Goal: Information Seeking & Learning: Learn about a topic

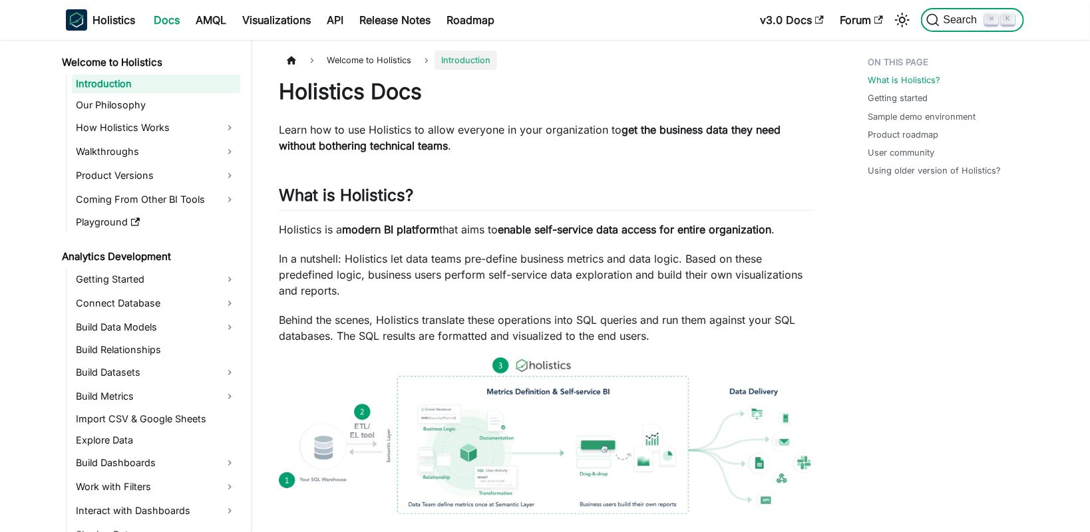
click at [955, 25] on span "Search" at bounding box center [962, 20] width 46 height 12
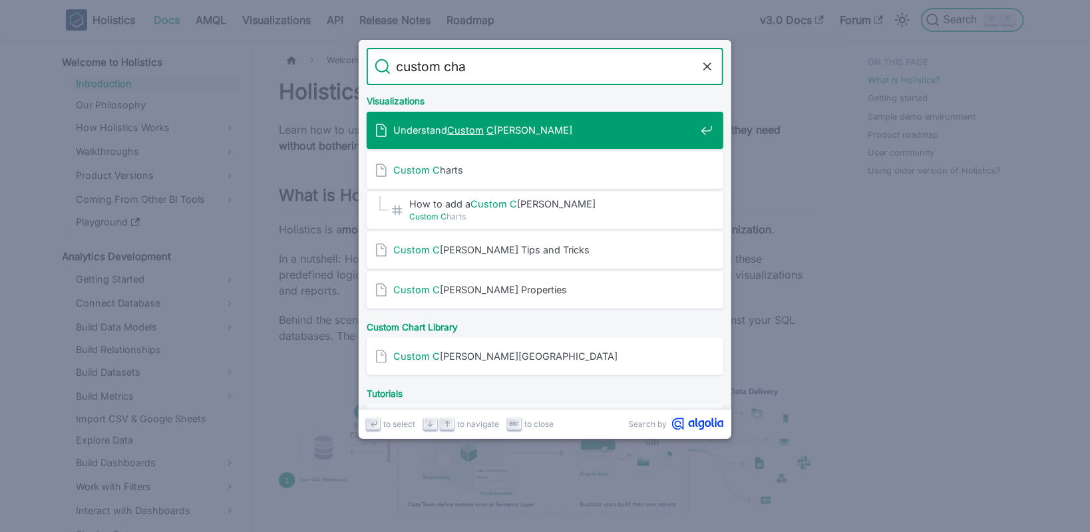
type input "custom char"
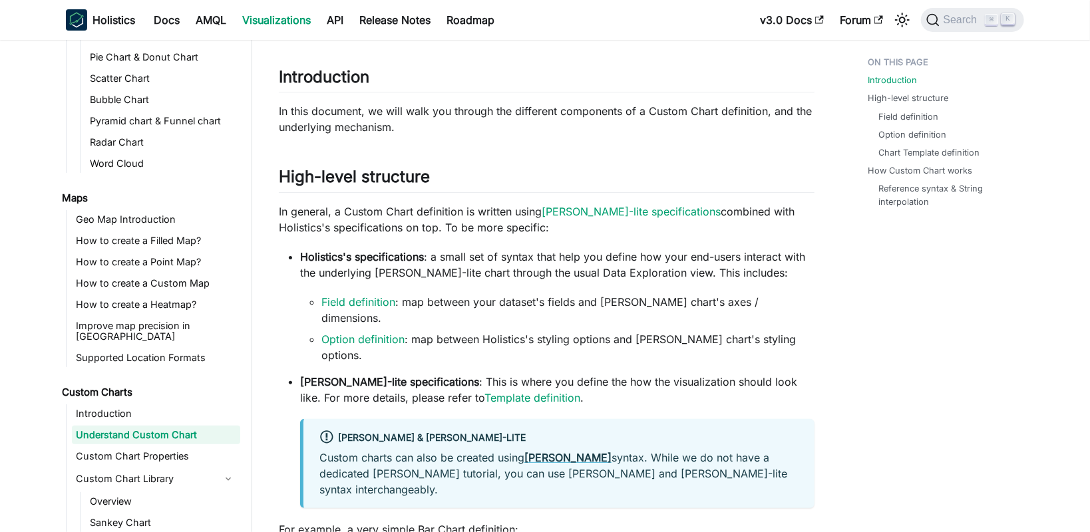
scroll to position [79, 0]
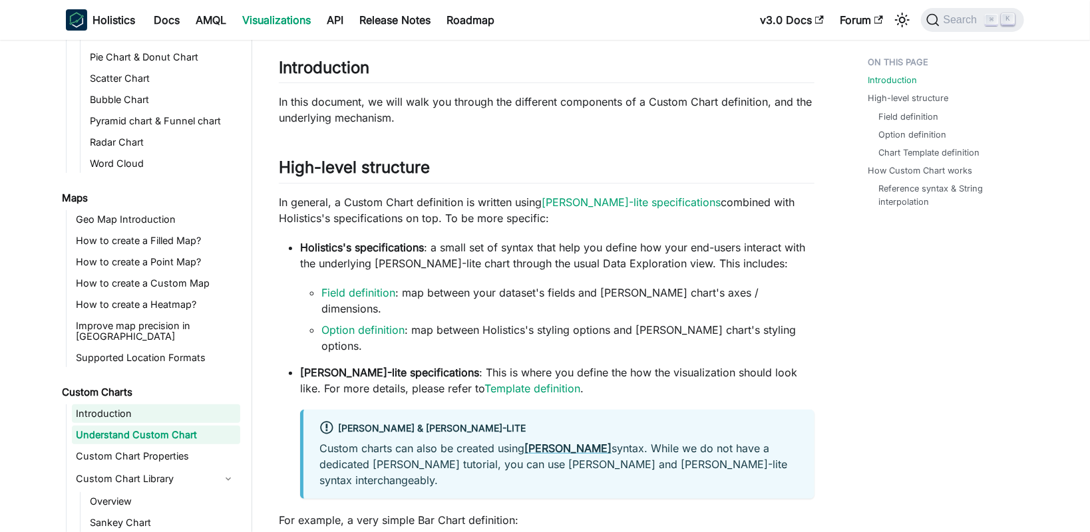
click at [138, 404] on link "Introduction" at bounding box center [156, 413] width 168 height 19
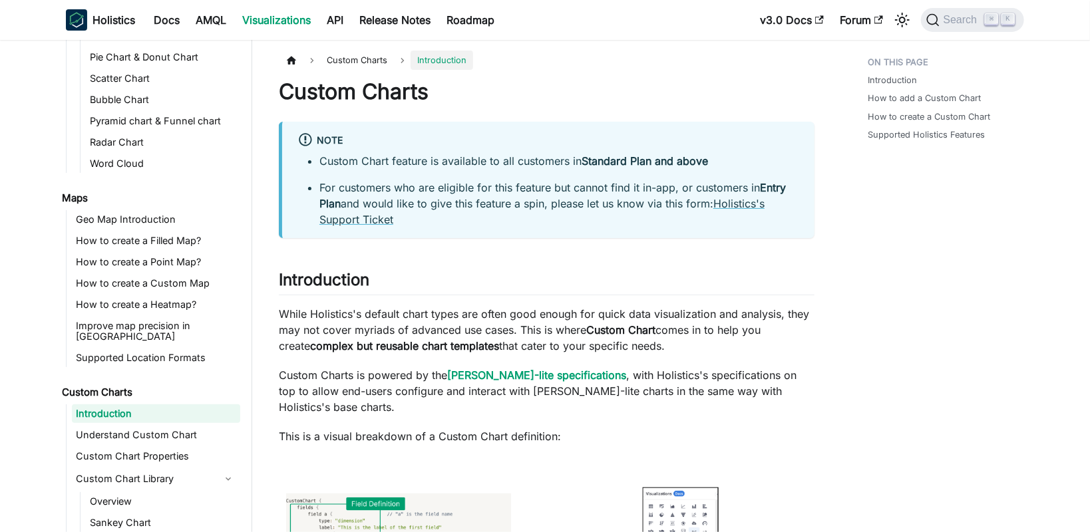
click at [134, 404] on link "Introduction" at bounding box center [156, 413] width 168 height 19
click at [405, 323] on p "While Holistics's default chart types are often good enough for quick data visu…" at bounding box center [546, 330] width 535 height 48
